Goal: Information Seeking & Learning: Learn about a topic

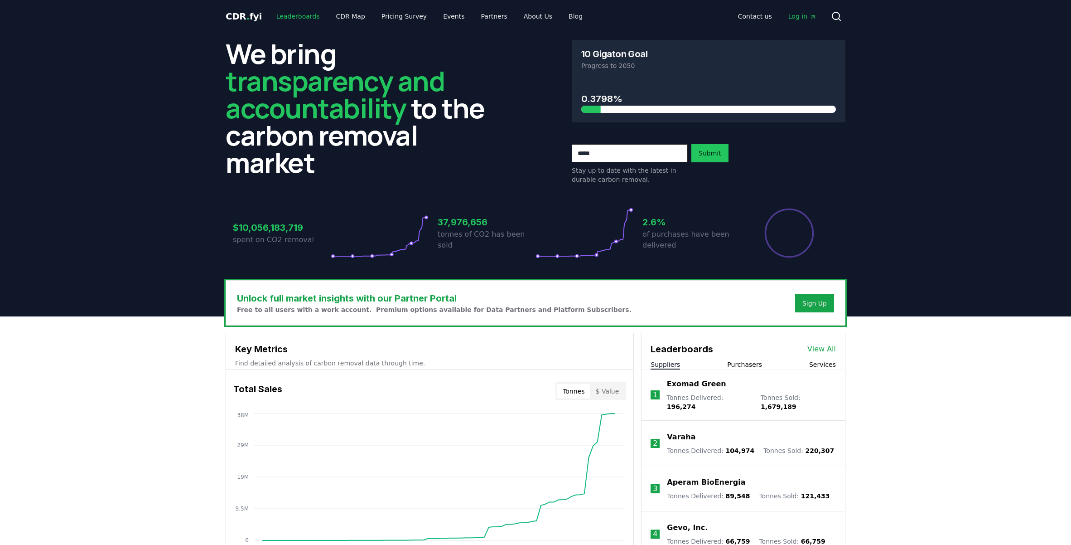
click at [303, 21] on link "Leaderboards" at bounding box center [298, 16] width 58 height 16
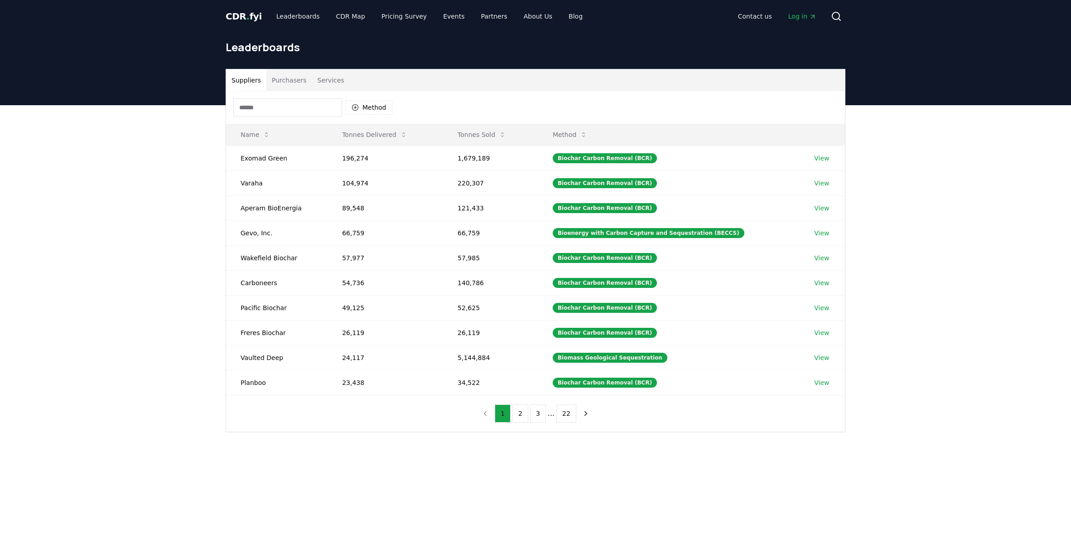
click at [295, 74] on button "Purchasers" at bounding box center [289, 80] width 46 height 22
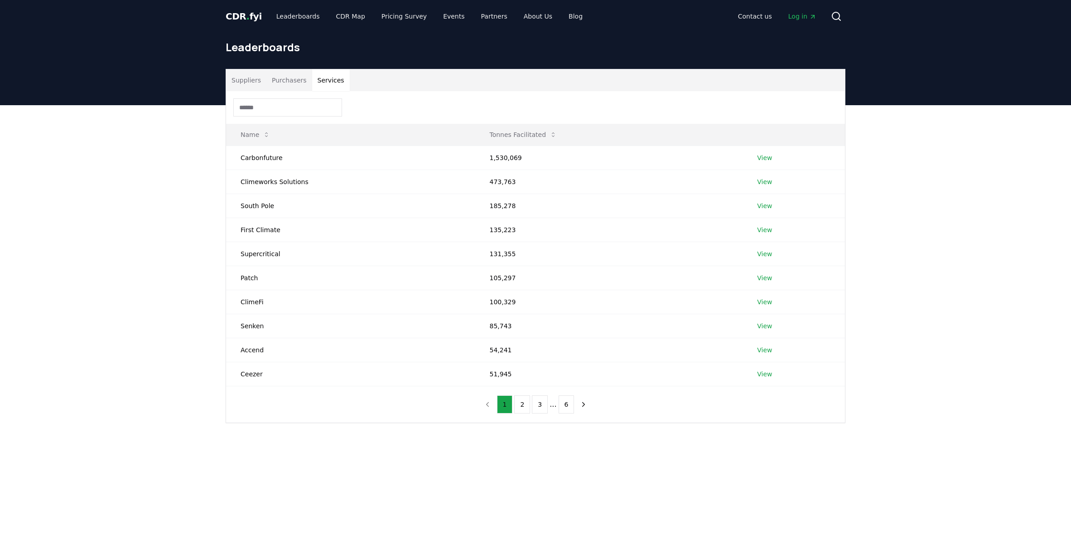
click at [331, 79] on button "Services" at bounding box center [331, 80] width 38 height 22
click at [241, 277] on td "Patch" at bounding box center [350, 278] width 249 height 24
click at [834, 14] on icon at bounding box center [836, 16] width 11 height 11
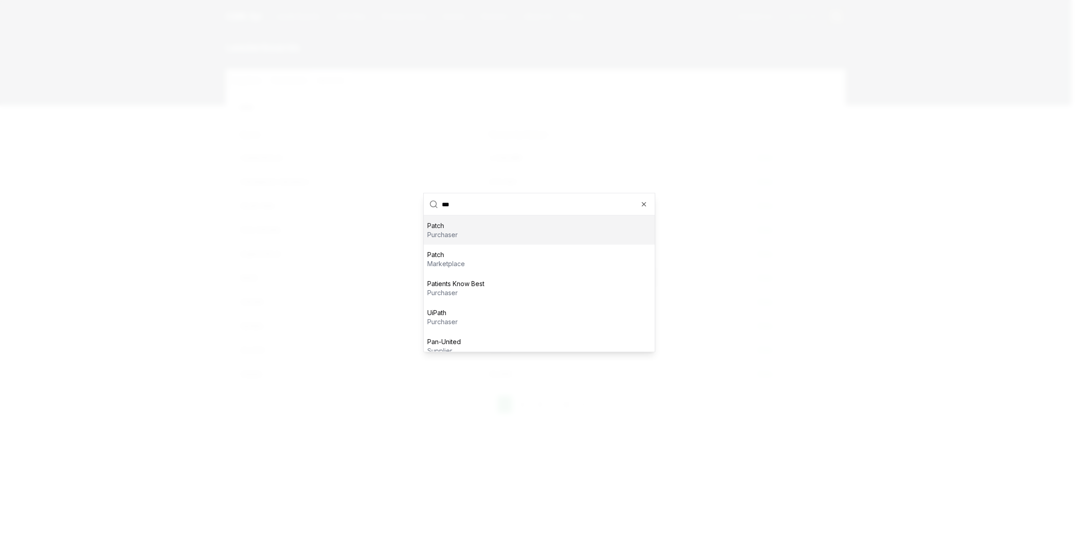
scroll to position [9, 0]
type input "*****"
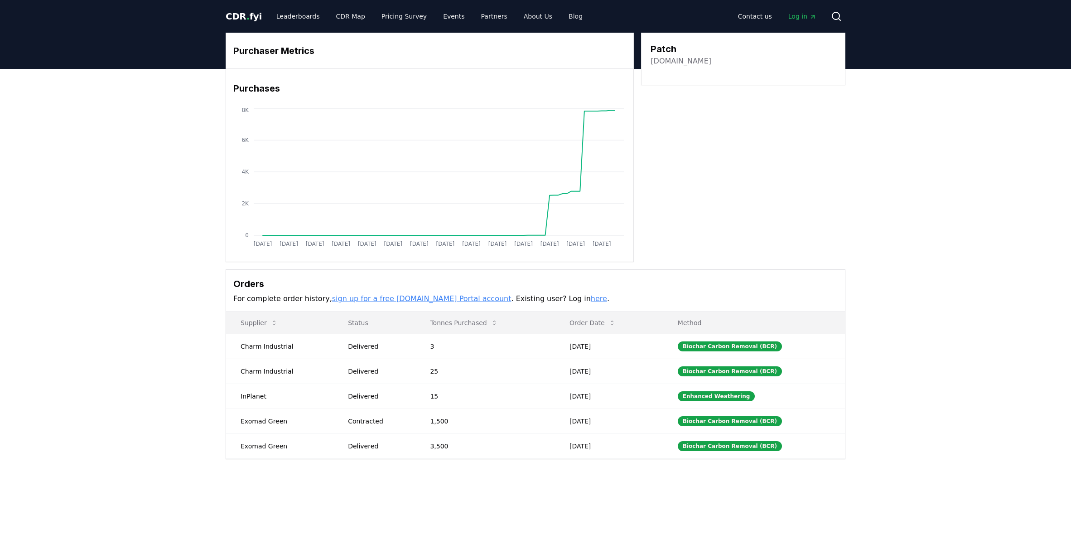
click at [797, 17] on span "Log in" at bounding box center [802, 16] width 28 height 9
